Goal: Task Accomplishment & Management: Use online tool/utility

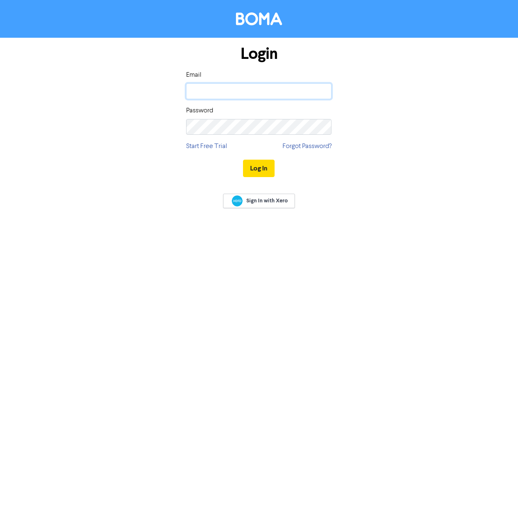
click at [221, 90] on input "email" at bounding box center [258, 91] width 145 height 16
type input "[EMAIL_ADDRESS][DOMAIN_NAME]"
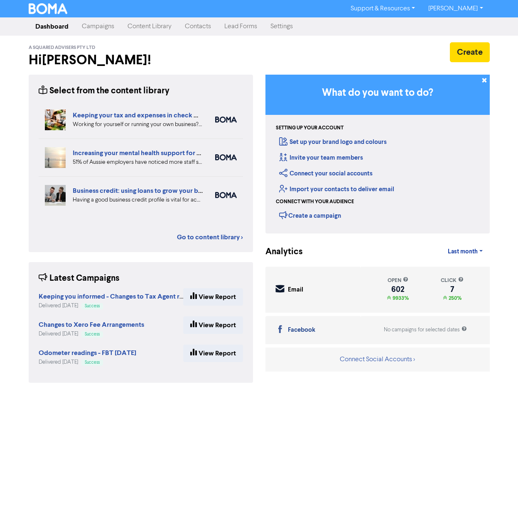
drag, startPoint x: 209, startPoint y: 25, endPoint x: 218, endPoint y: 34, distance: 13.2
click at [209, 25] on link "Contacts" at bounding box center [197, 26] width 39 height 17
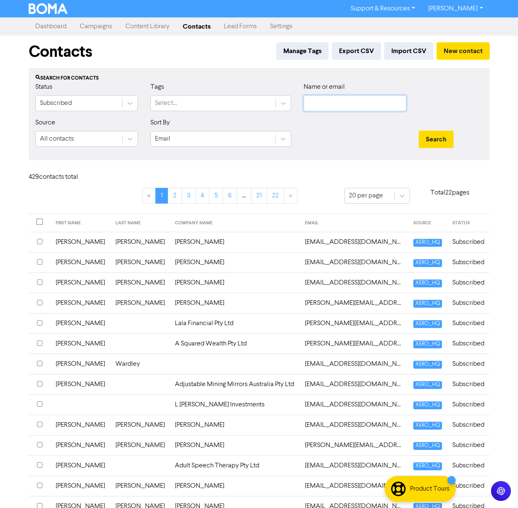
click at [334, 107] on input "text" at bounding box center [354, 103] width 103 height 16
type input "[PERSON_NAME]"
click at [418, 131] on button "Search" at bounding box center [435, 139] width 35 height 17
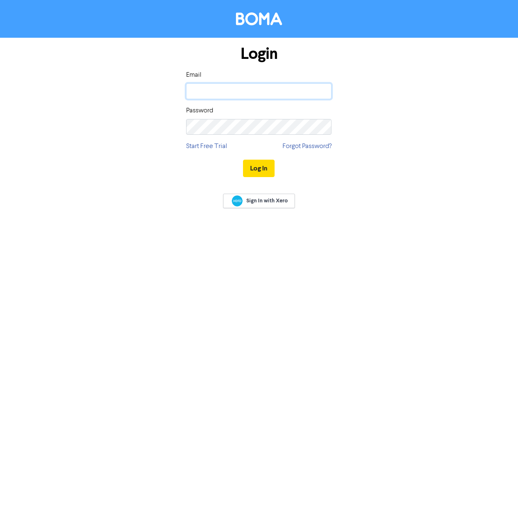
click at [220, 90] on input "email" at bounding box center [258, 91] width 145 height 16
type input "[EMAIL_ADDRESS][DOMAIN_NAME]"
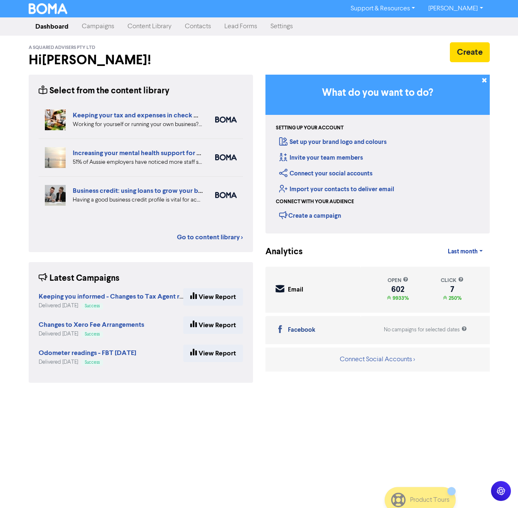
click at [201, 26] on link "Contacts" at bounding box center [197, 26] width 39 height 17
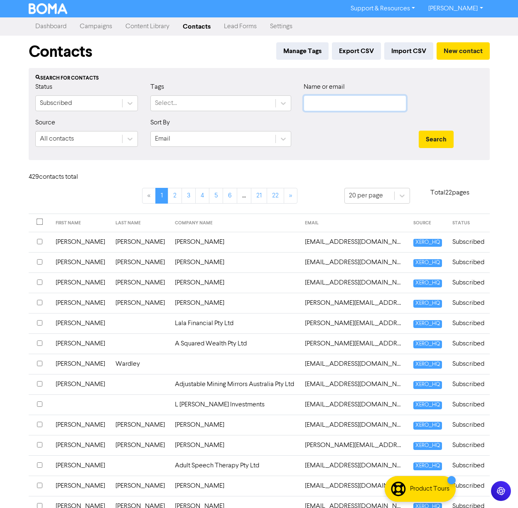
click at [330, 100] on input "text" at bounding box center [354, 103] width 103 height 16
type input "[PERSON_NAME]"
click at [418, 131] on button "Search" at bounding box center [435, 139] width 35 height 17
